Goal: Check status

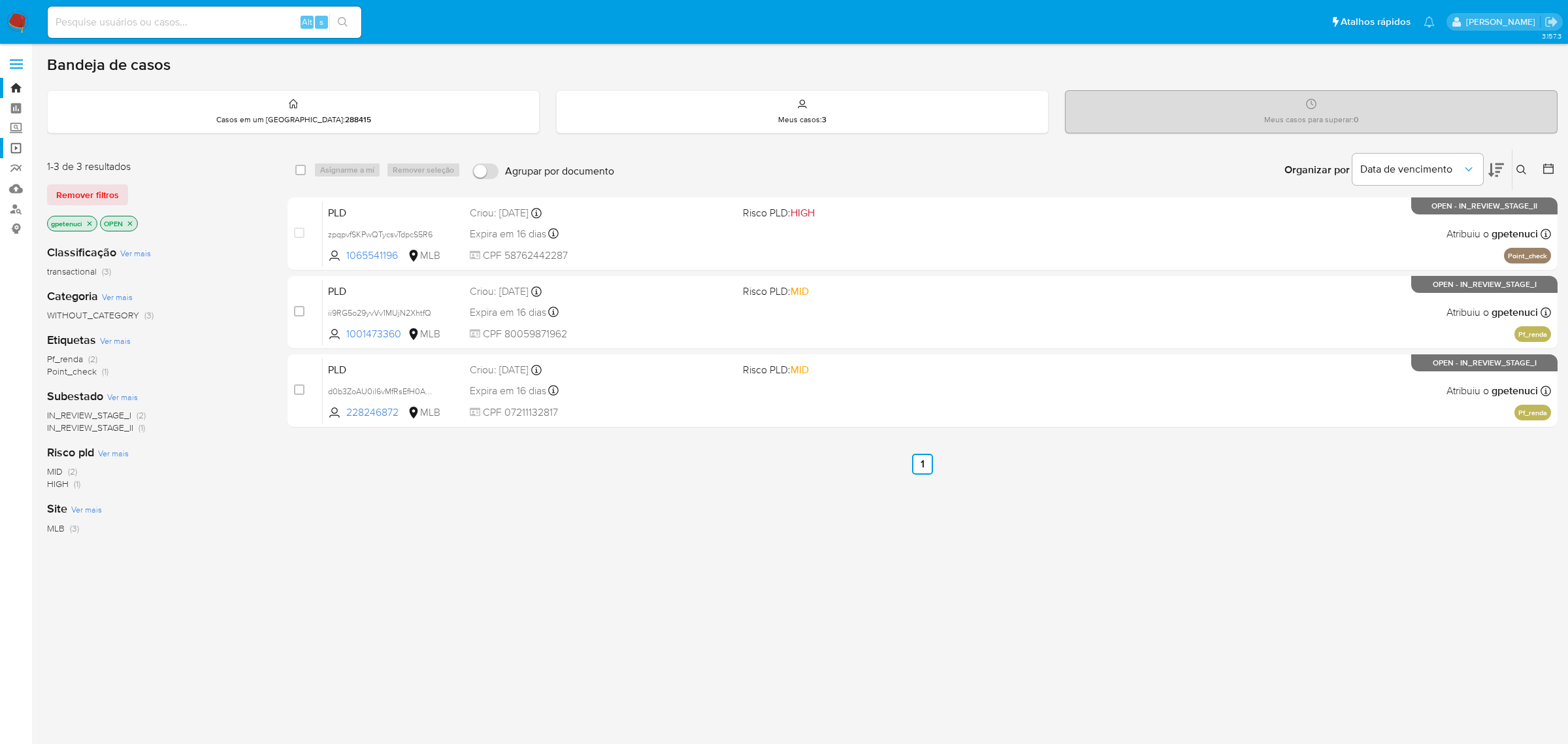
scroll to position [4, 0]
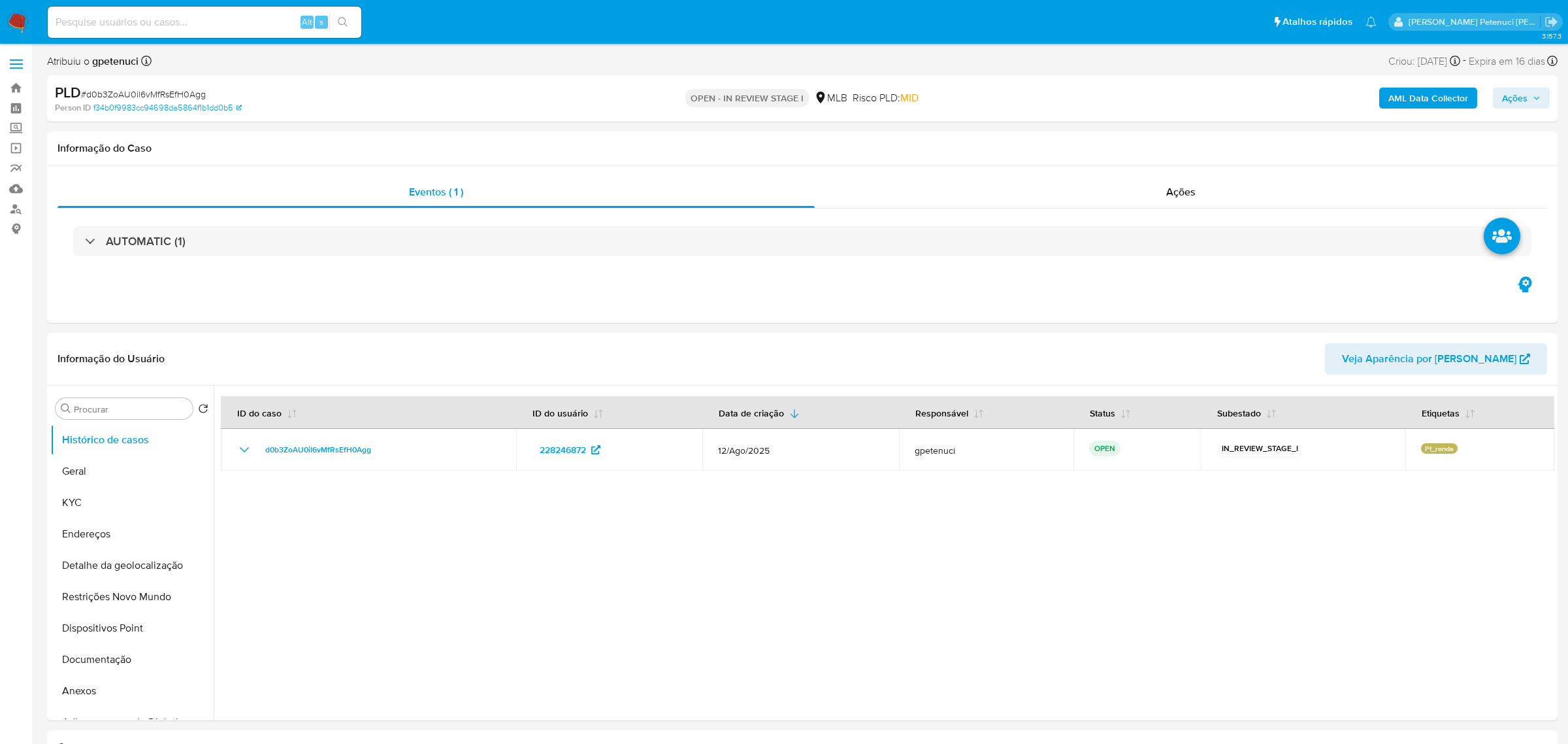
select select "10"
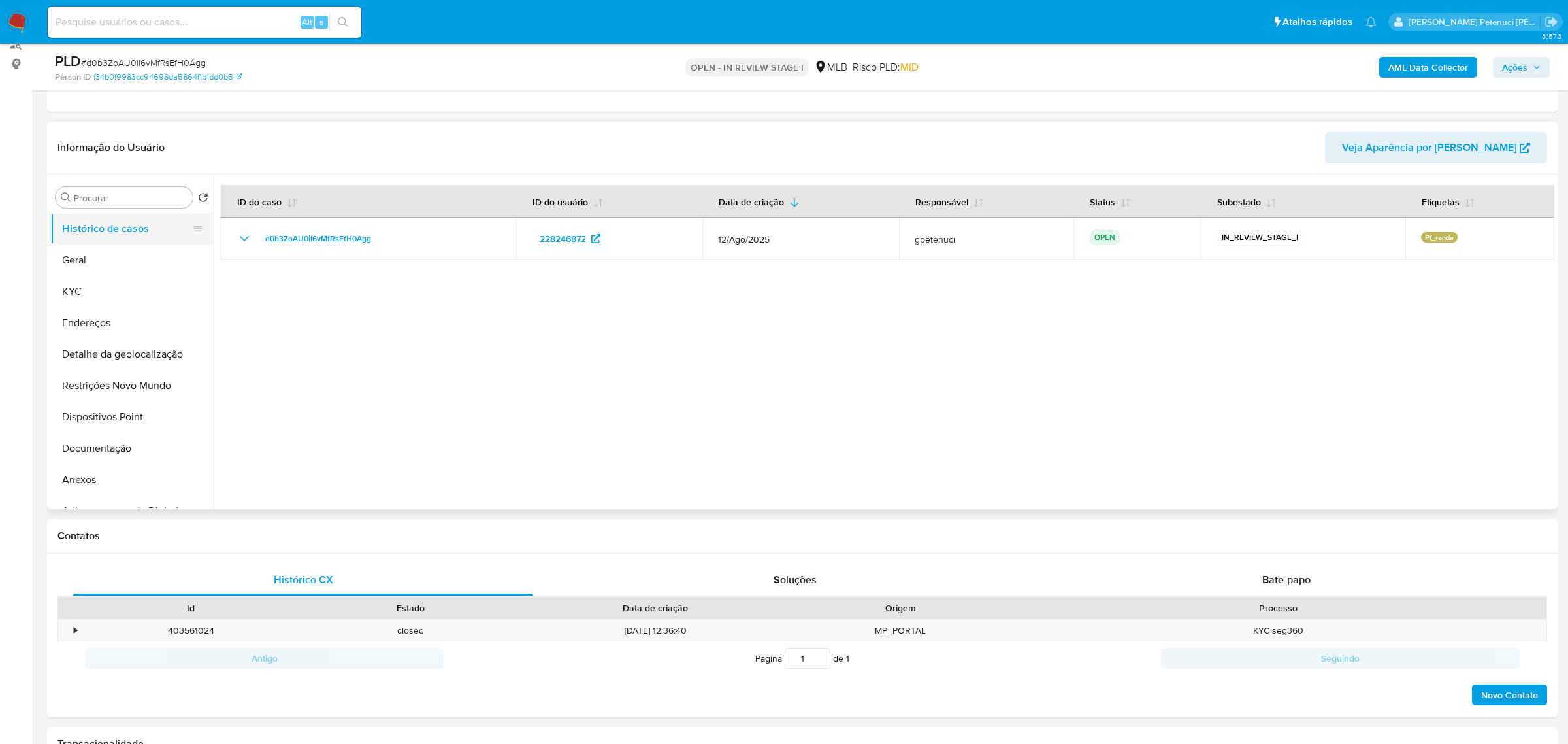
scroll to position [167, 0]
click at [96, 256] on button "Geral" at bounding box center [126, 258] width 153 height 32
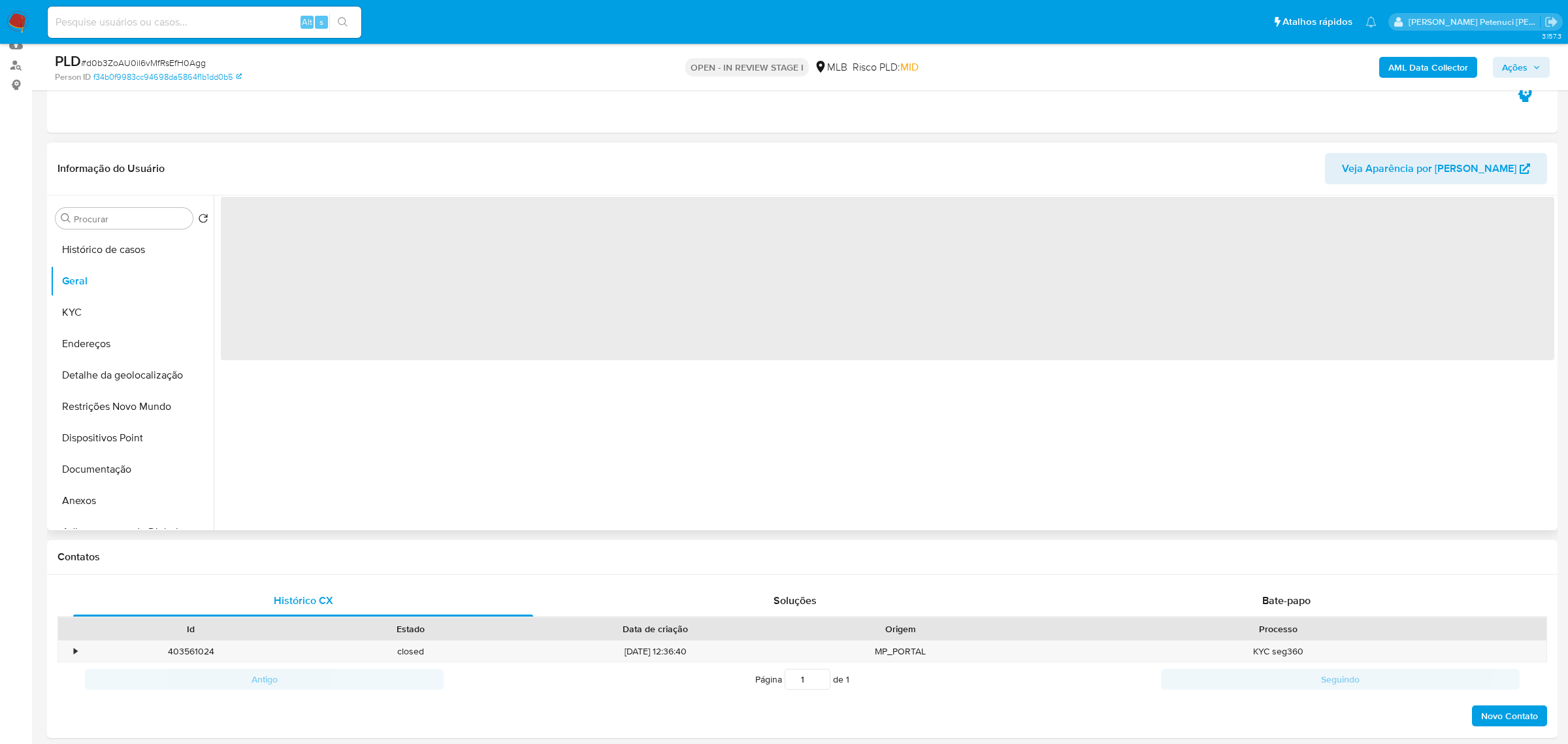
scroll to position [141, 0]
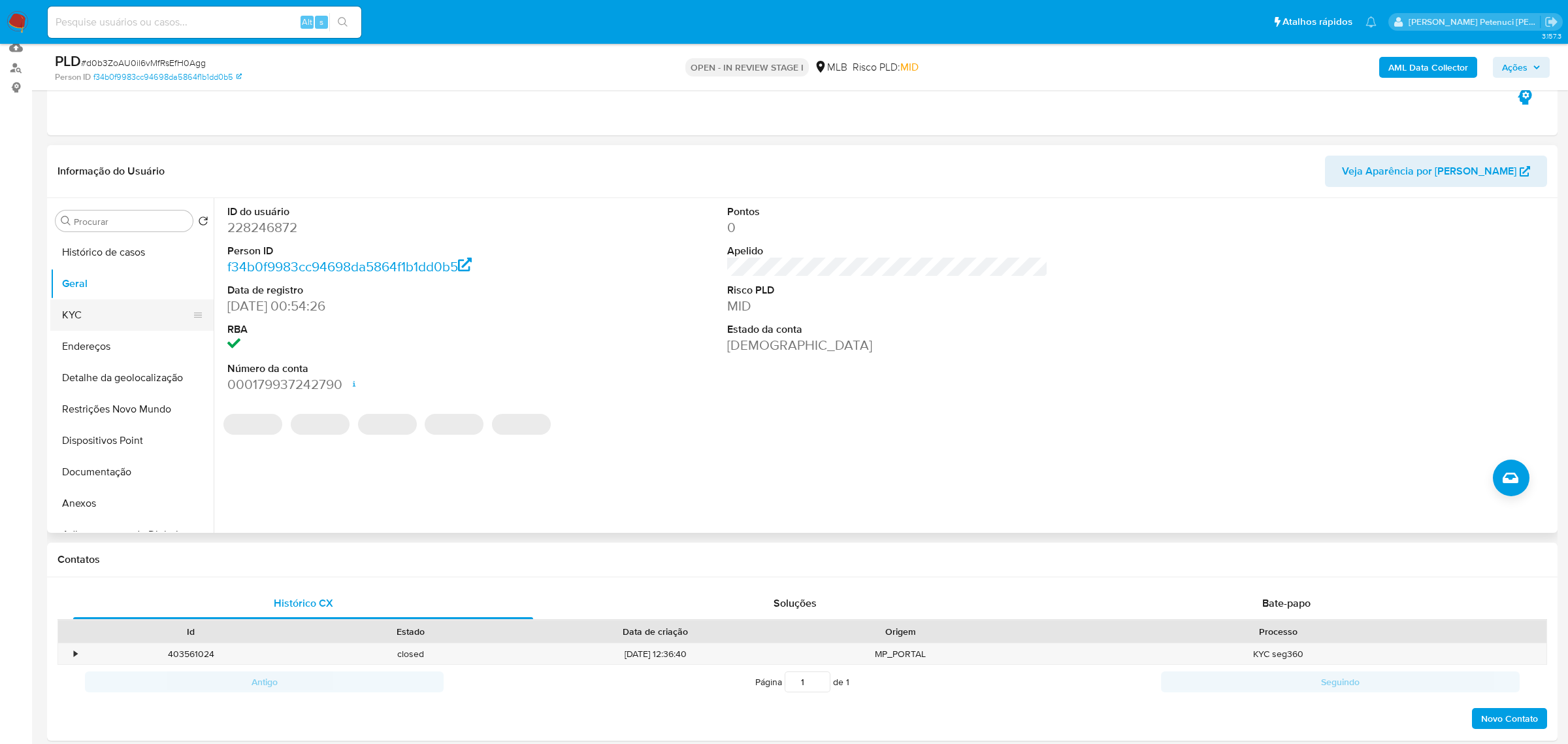
click at [68, 328] on button "KYC" at bounding box center [126, 315] width 153 height 32
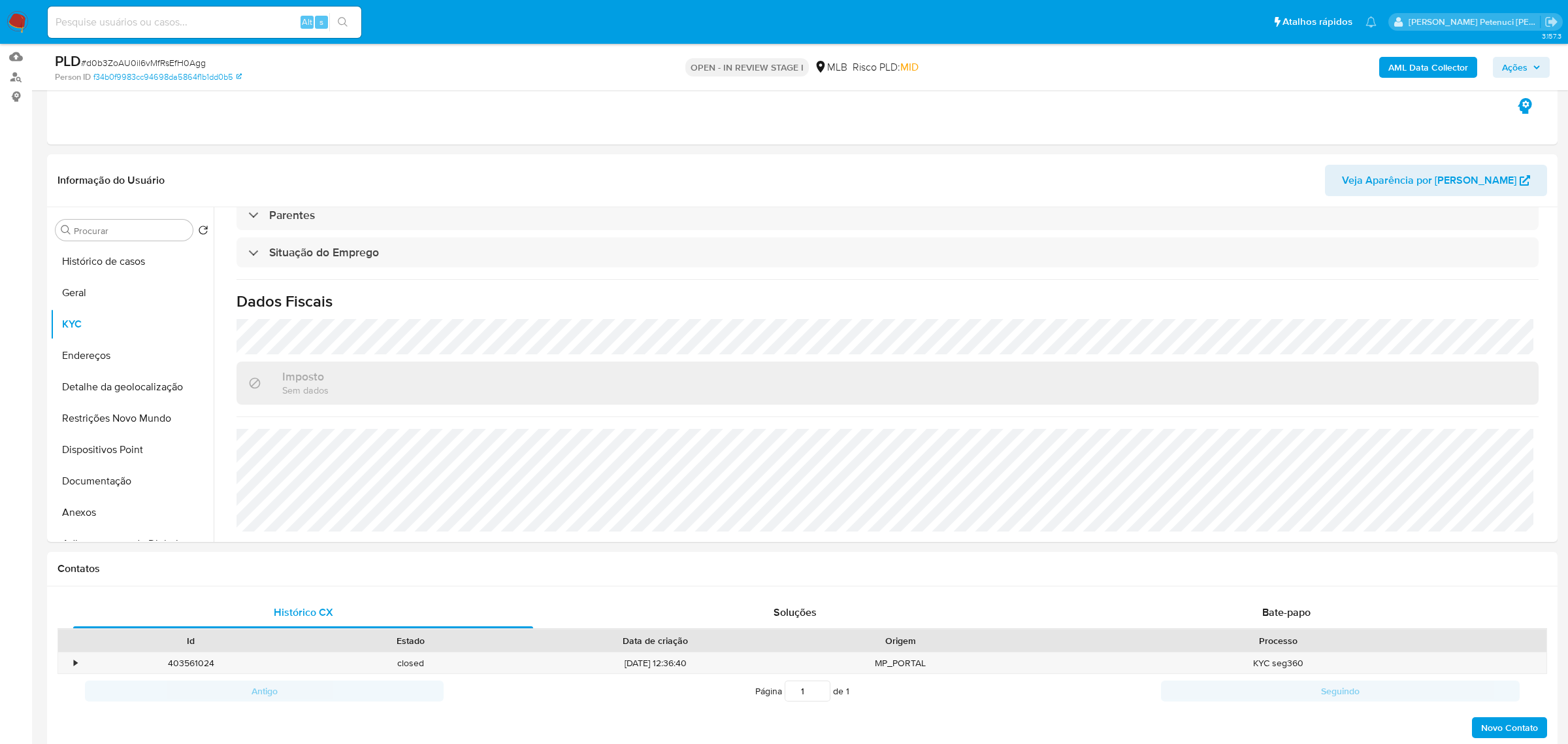
scroll to position [120, 0]
